Goal: Obtain resource: Download file/media

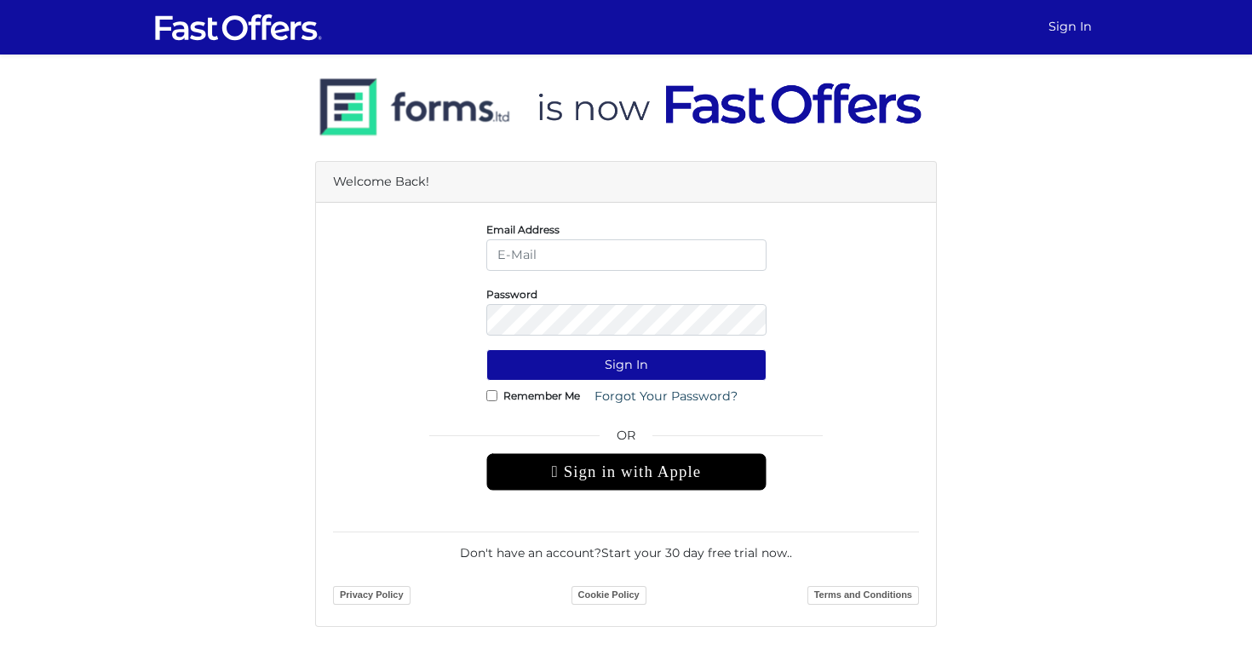
click at [553, 256] on input "email" at bounding box center [626, 255] width 280 height 32
type input "[EMAIL_ADDRESS][DOMAIN_NAME]"
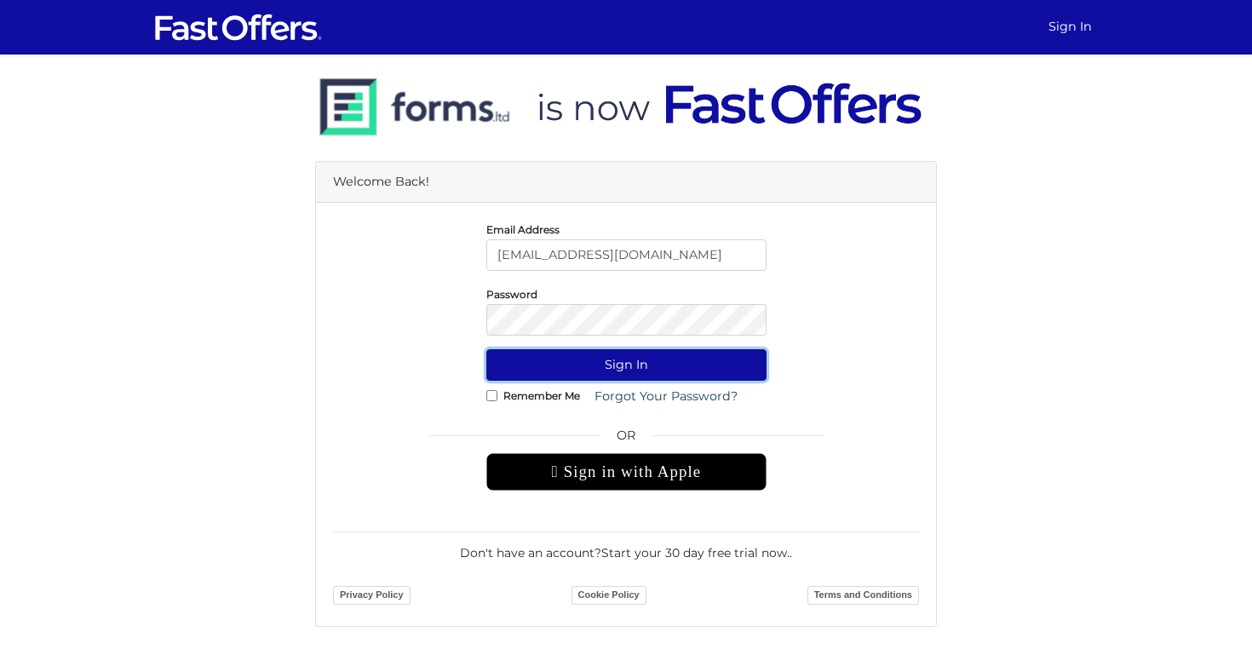
click at [612, 364] on button "Sign In" at bounding box center [626, 365] width 280 height 32
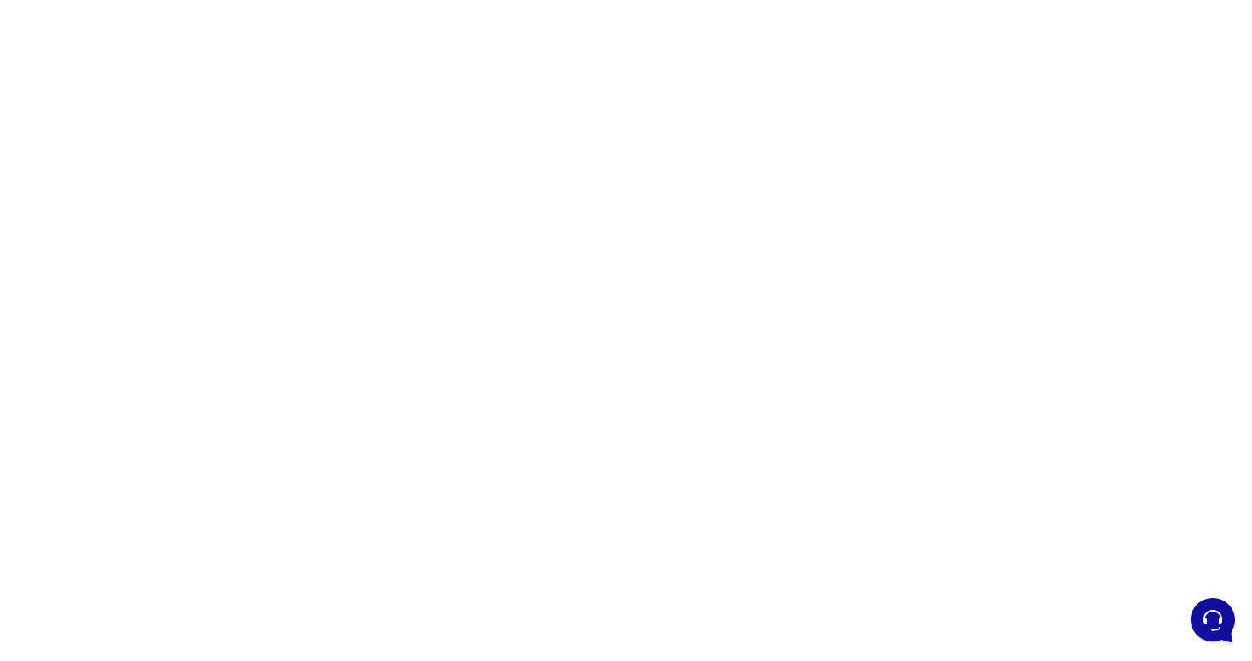
scroll to position [103, 0]
click at [408, 280] on div at bounding box center [626, 377] width 1252 height 852
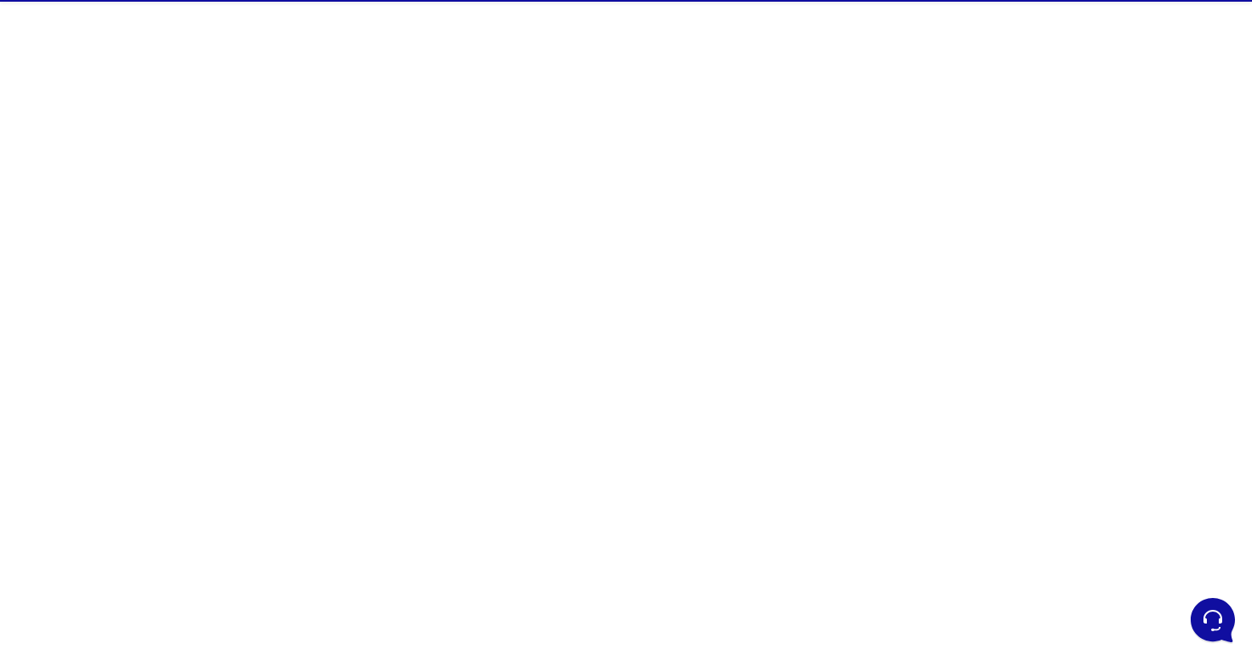
scroll to position [49, 0]
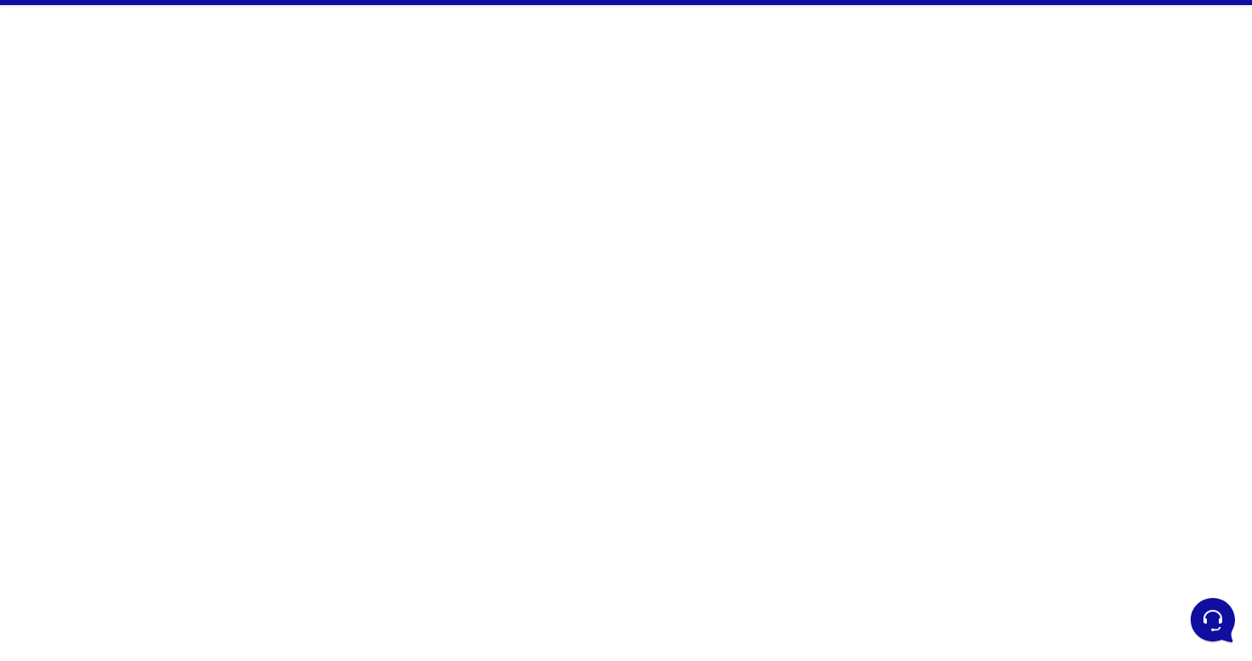
click at [917, 347] on div at bounding box center [626, 431] width 1252 height 852
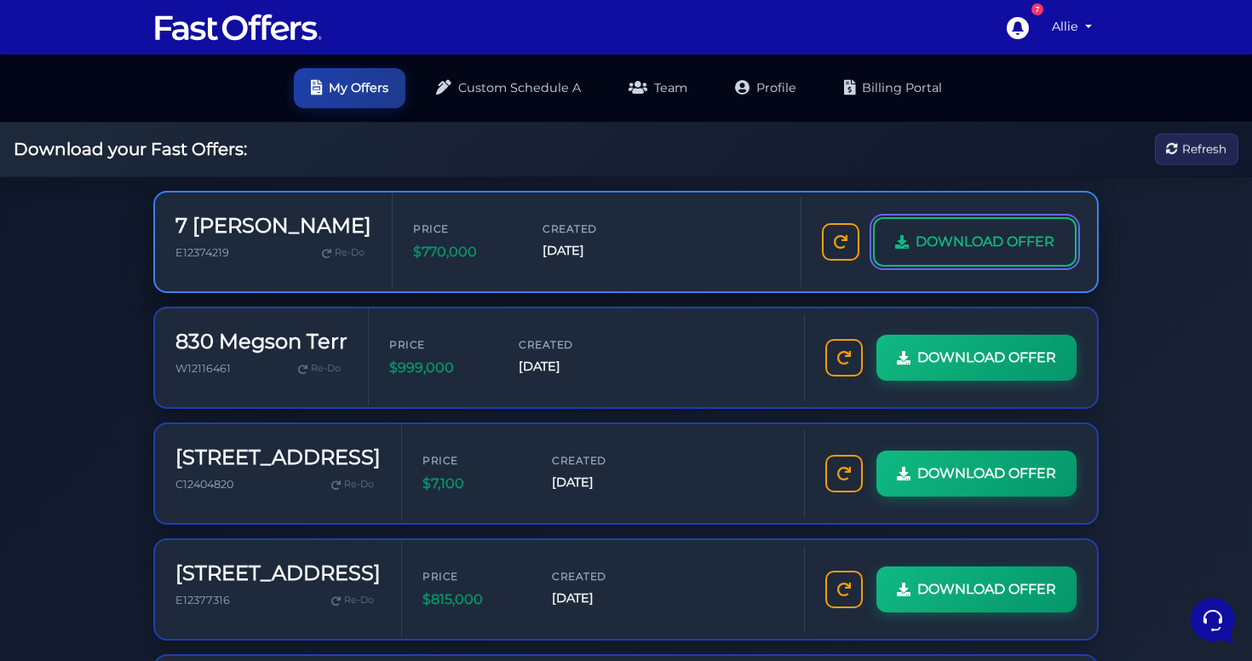
click at [974, 245] on span "DOWNLOAD OFFER" at bounding box center [984, 242] width 139 height 22
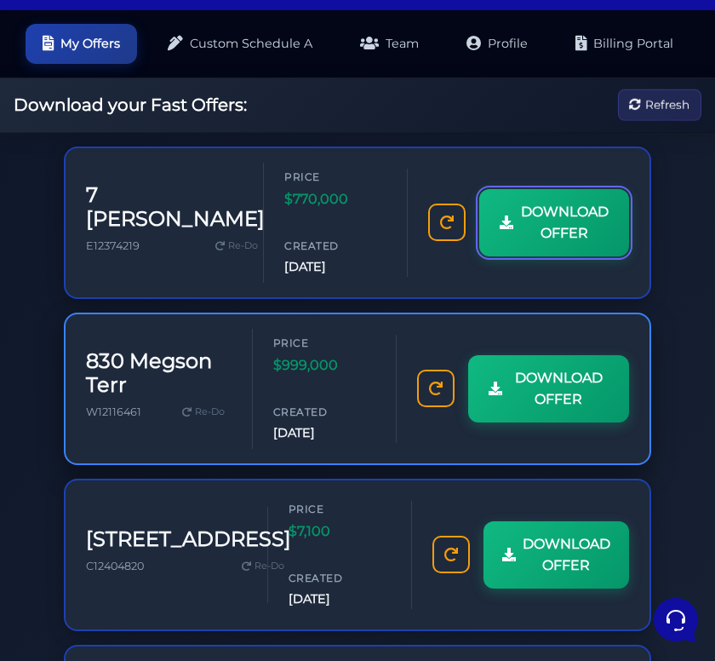
scroll to position [49, 0]
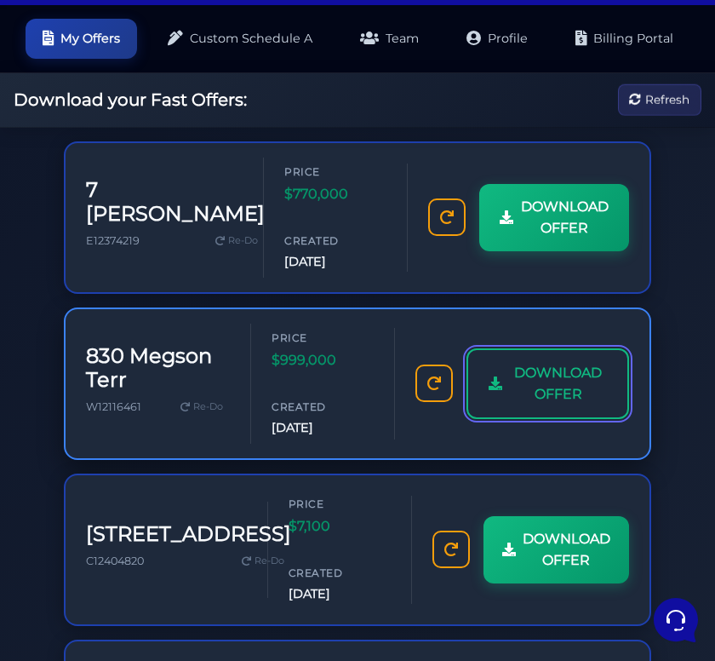
click at [539, 393] on span "DOWNLOAD OFFER" at bounding box center [558, 383] width 98 height 43
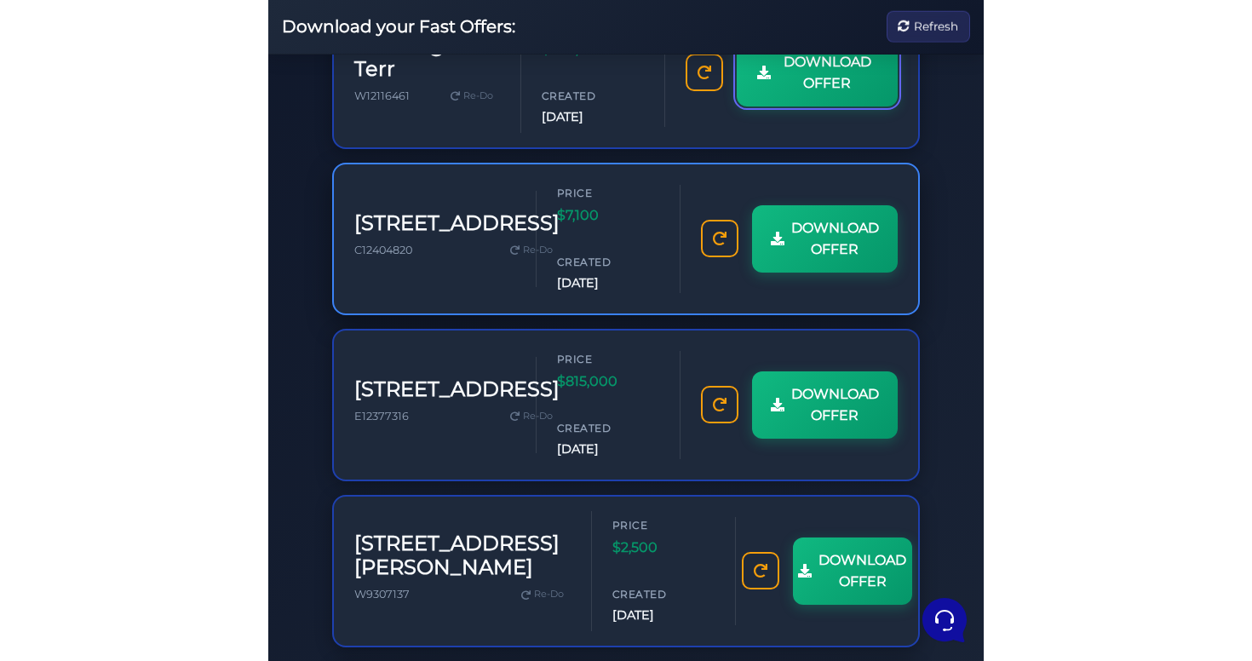
scroll to position [361, 0]
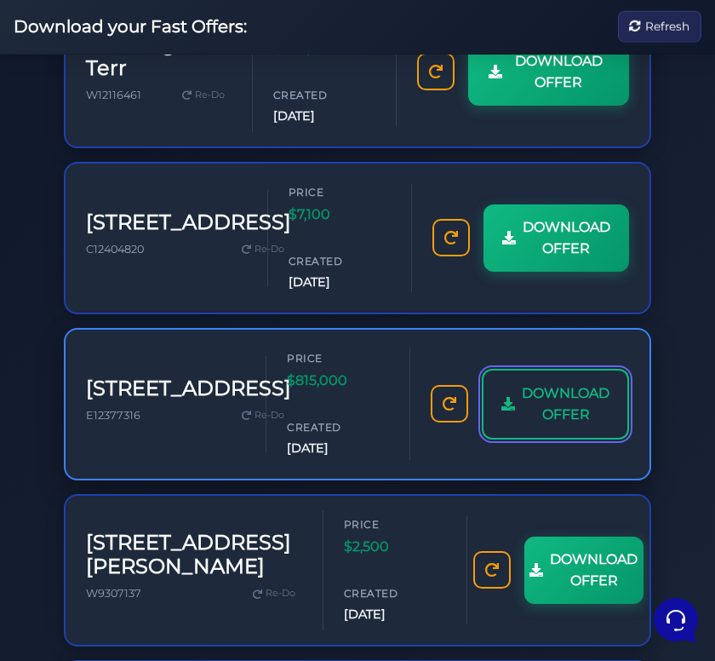
click at [537, 394] on span "DOWNLOAD OFFER" at bounding box center [566, 403] width 88 height 43
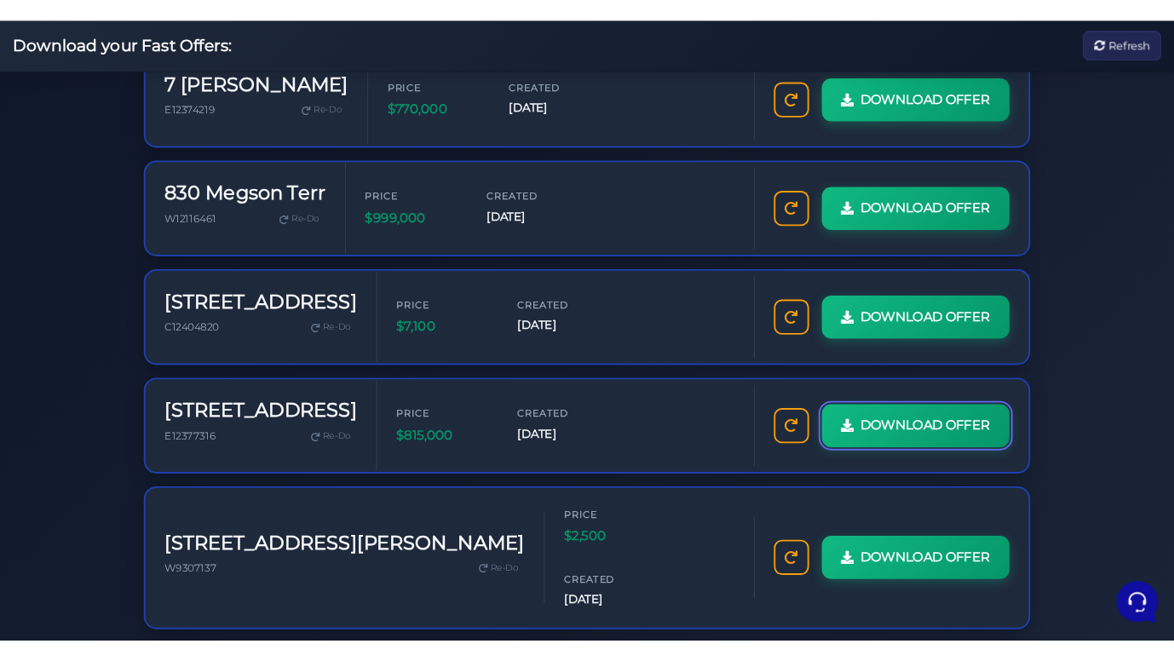
scroll to position [0, 0]
